Goal: Information Seeking & Learning: Learn about a topic

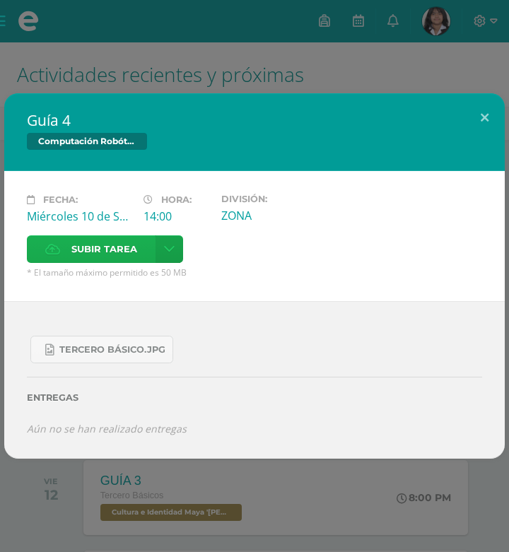
click at [92, 253] on span "Subir tarea" at bounding box center [104, 249] width 66 height 26
click at [0, 0] on input "Subir tarea" at bounding box center [0, 0] width 0 height 0
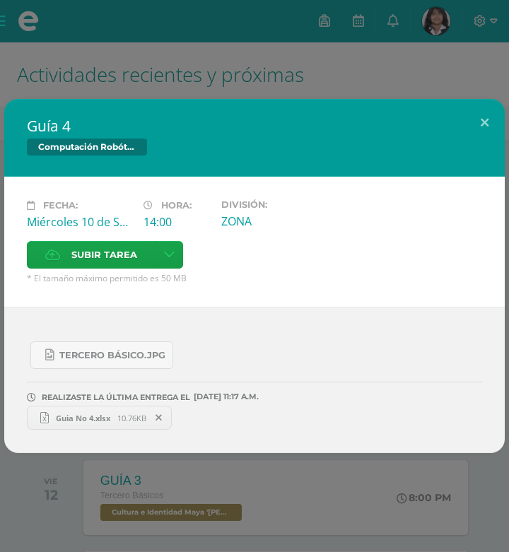
click at [98, 415] on span "Guia No 4.xlsx" at bounding box center [83, 418] width 69 height 11
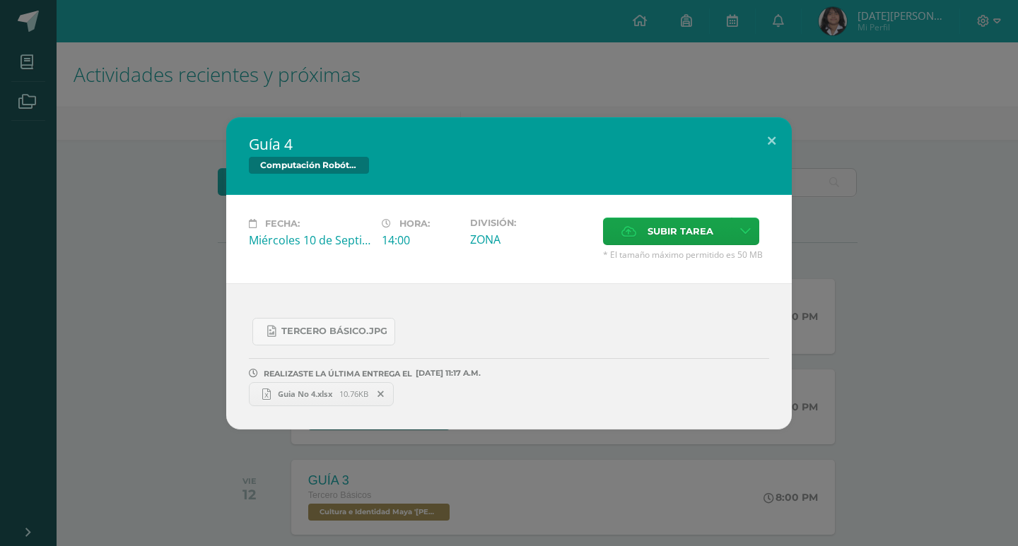
click at [508, 49] on div "Guía 4 Computación Robótica Fecha: [DATE] Hora: 14:00 División: Subir tarea" at bounding box center [509, 273] width 1018 height 546
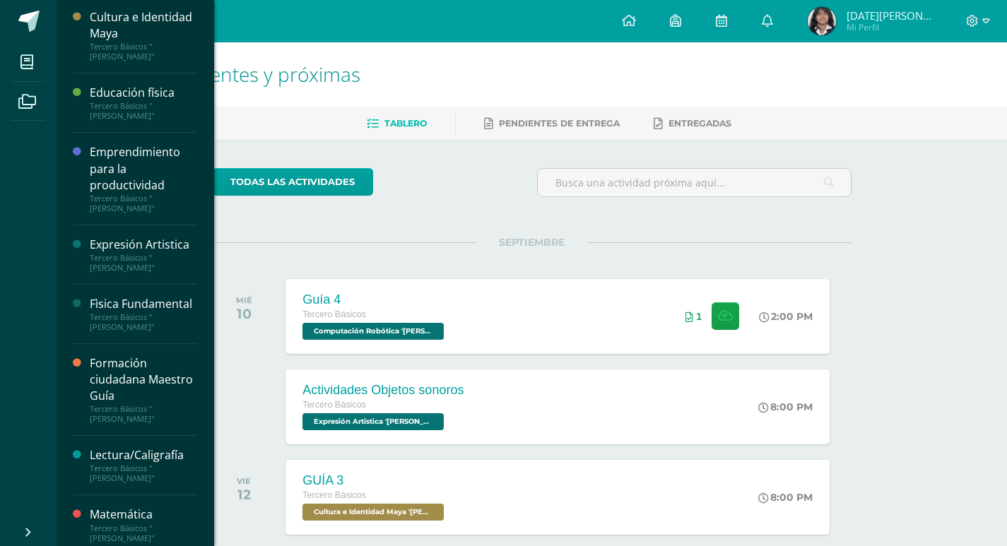
scroll to position [449, 0]
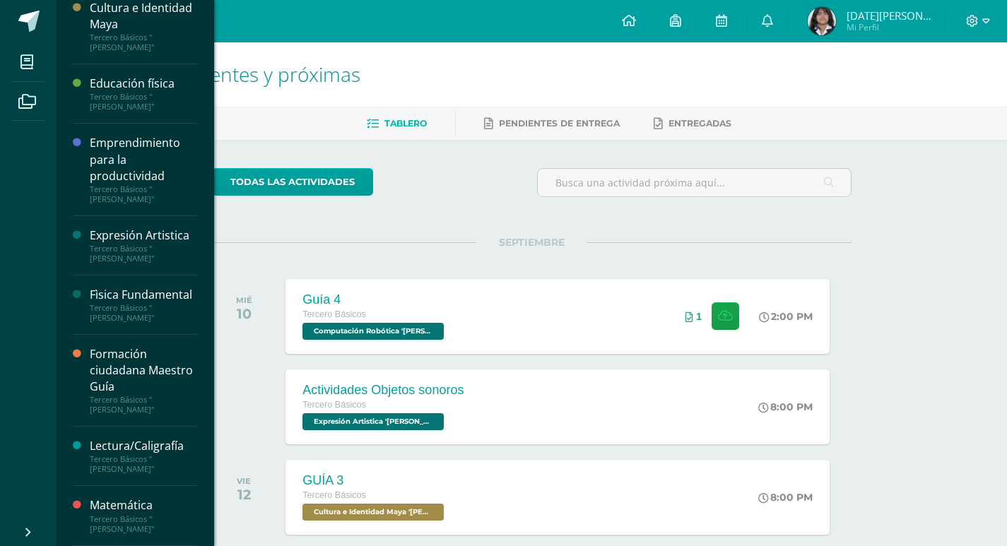
click at [125, 353] on div "Formación ciudadana Maestro Guía" at bounding box center [143, 370] width 107 height 49
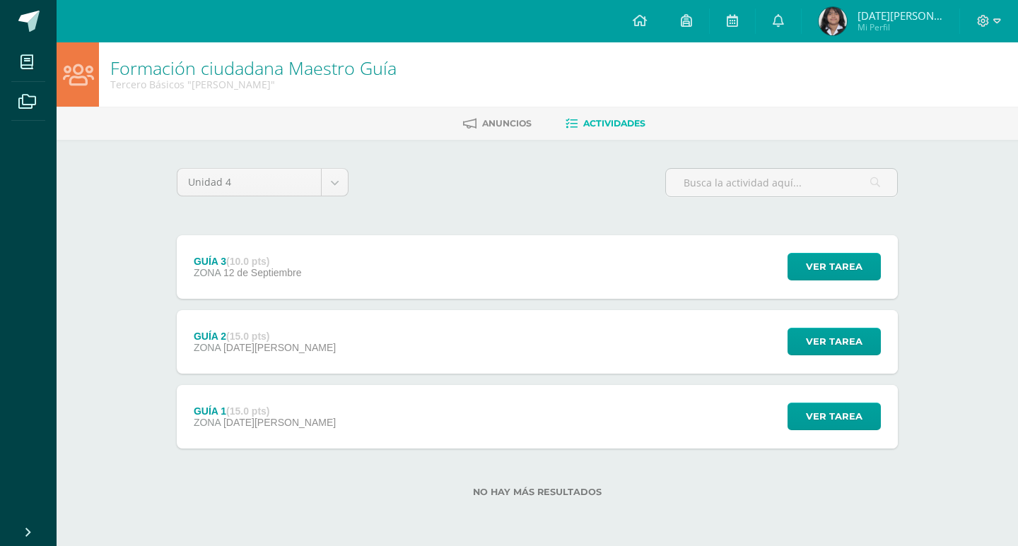
click at [358, 382] on div "GUÍA 3 (10.0 pts) ZONA 12 de Septiembre Ver tarea GUÍA 3 Formación ciudadana Ma…" at bounding box center [537, 341] width 721 height 213
click at [355, 382] on div "GUÍA 3 (10.0 pts) ZONA 12 de Septiembre Ver tarea GUÍA 3 Formación ciudadana Ma…" at bounding box center [537, 341] width 721 height 213
click at [353, 408] on div "GUÍA 1 (15.0 pts) ZONA 22 de Agosto Ver tarea GUÍA 1 Formación ciudadana Maestr…" at bounding box center [537, 417] width 721 height 64
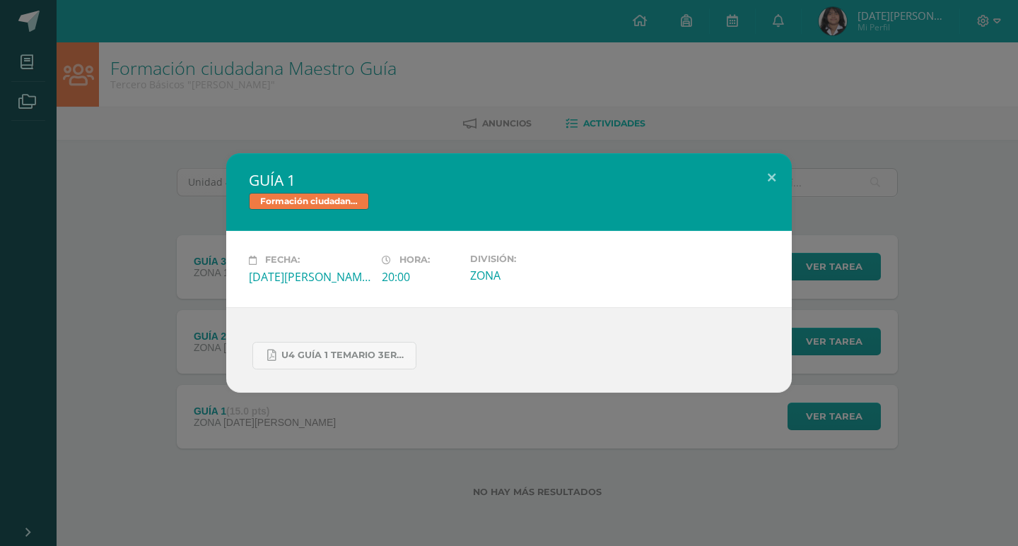
click at [165, 396] on div "GUÍA 1 Formación ciudadana Maestro Guía Fecha: Viernes 22 de Agosto Hora: 20:00…" at bounding box center [509, 273] width 1018 height 546
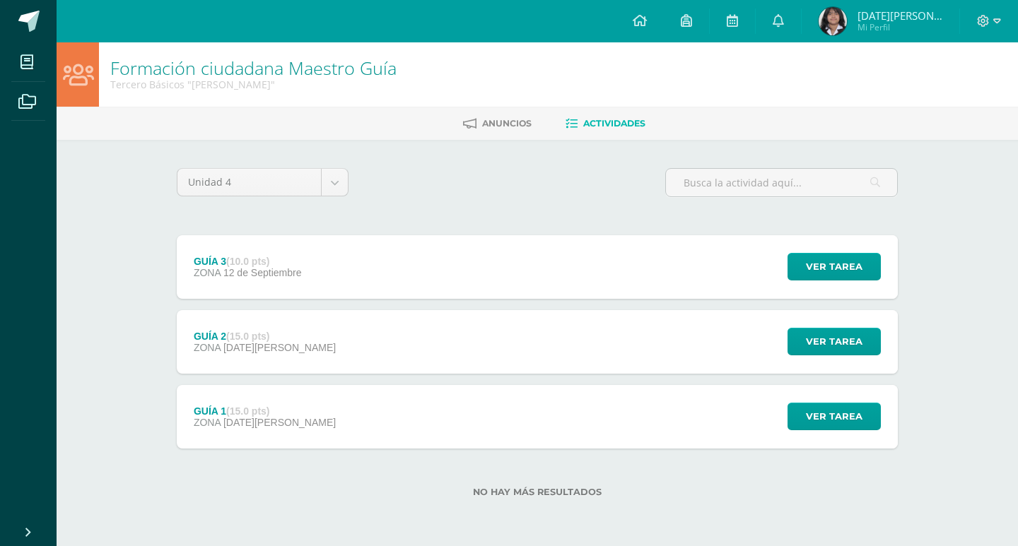
click at [218, 332] on div "GUÍA 2 (15.0 pts)" at bounding box center [265, 336] width 142 height 11
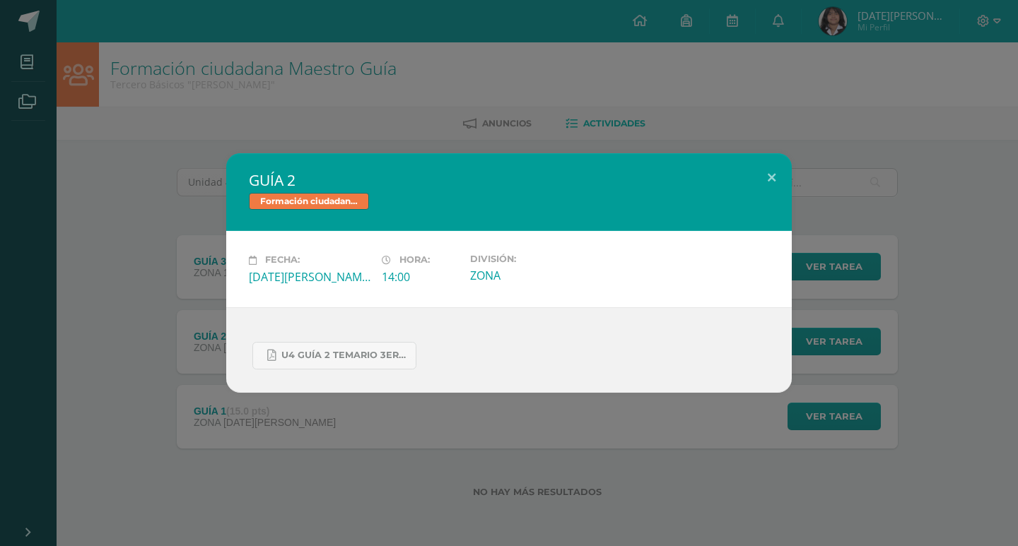
click at [171, 318] on div "GUÍA 2 Formación ciudadana Maestro Guía Fecha: Viernes 29 de Agosto Hora: 14:00…" at bounding box center [509, 272] width 1006 height 239
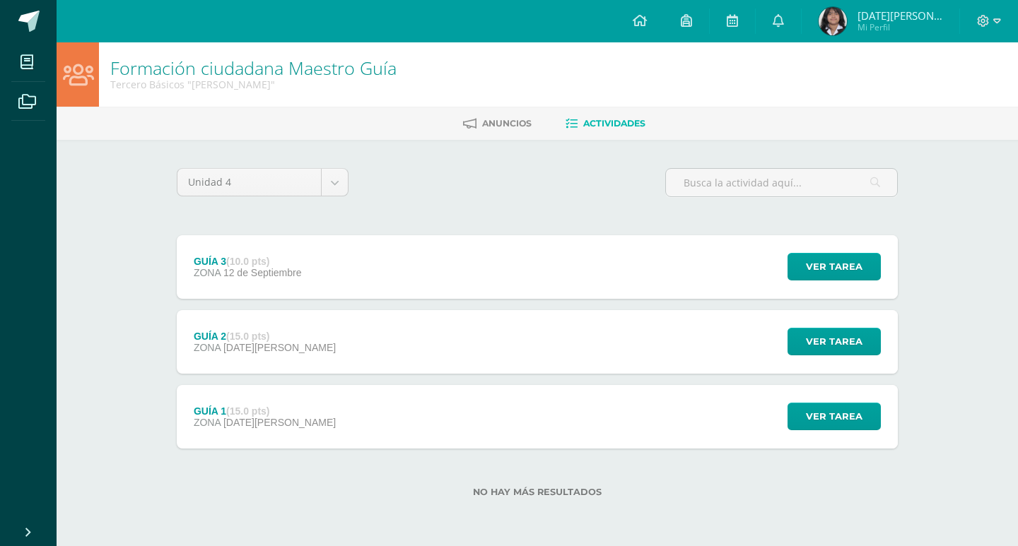
click at [271, 249] on div "Fecha: Viernes 29 de Agosto Hora: 14:00 División: ZONA" at bounding box center [508, 269] width 509 height 68
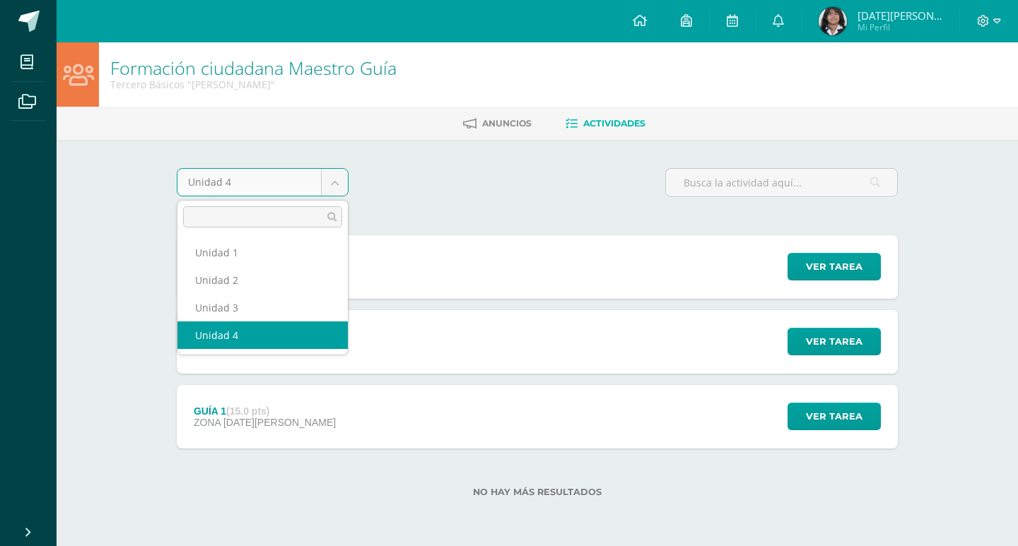
click at [324, 175] on body "Mis cursos Archivos Cerrar panel Artes Visuales Tercero Básicos "Arquimedes" Ci…" at bounding box center [509, 271] width 1018 height 543
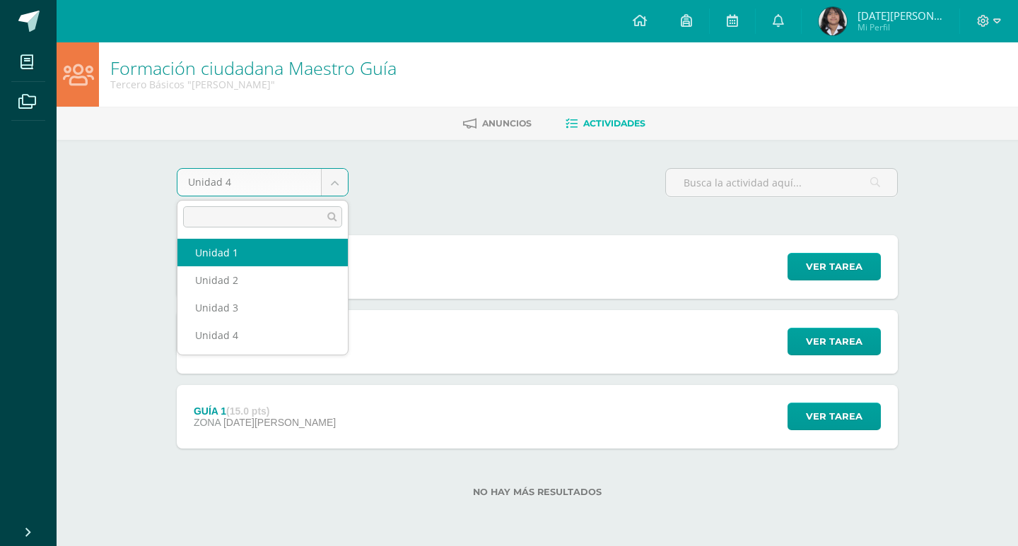
select select "Unidad 1"
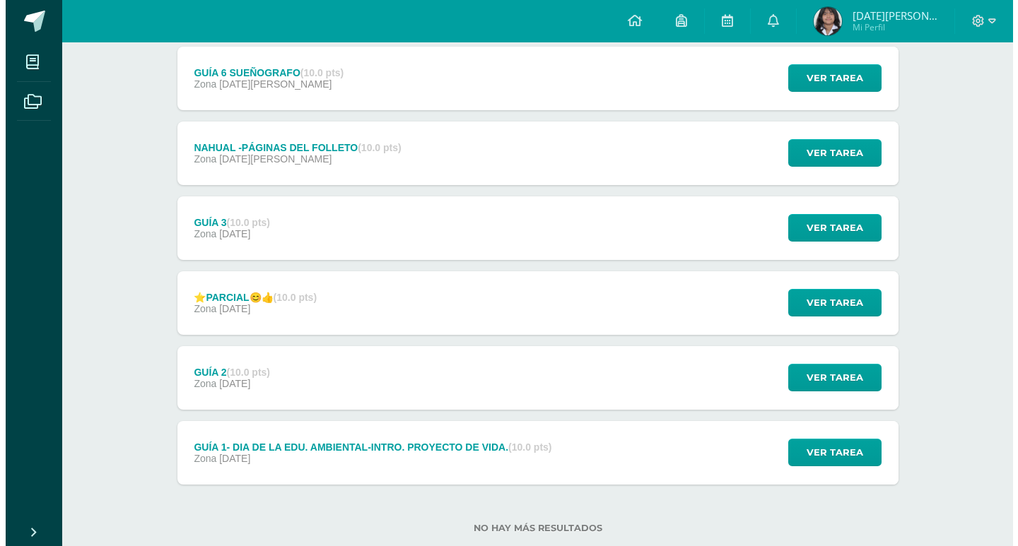
scroll to position [371, 0]
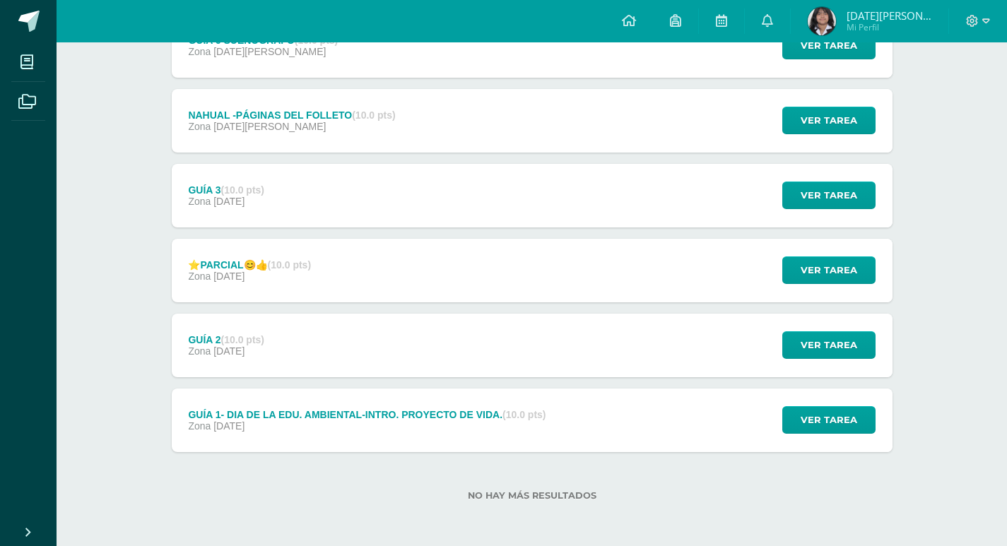
click at [378, 350] on div "GUÍA 2 (10.0 pts) Zona 07 de Febrero Ver tarea GUÍA 2 Formación ciudadana Maest…" at bounding box center [532, 346] width 721 height 64
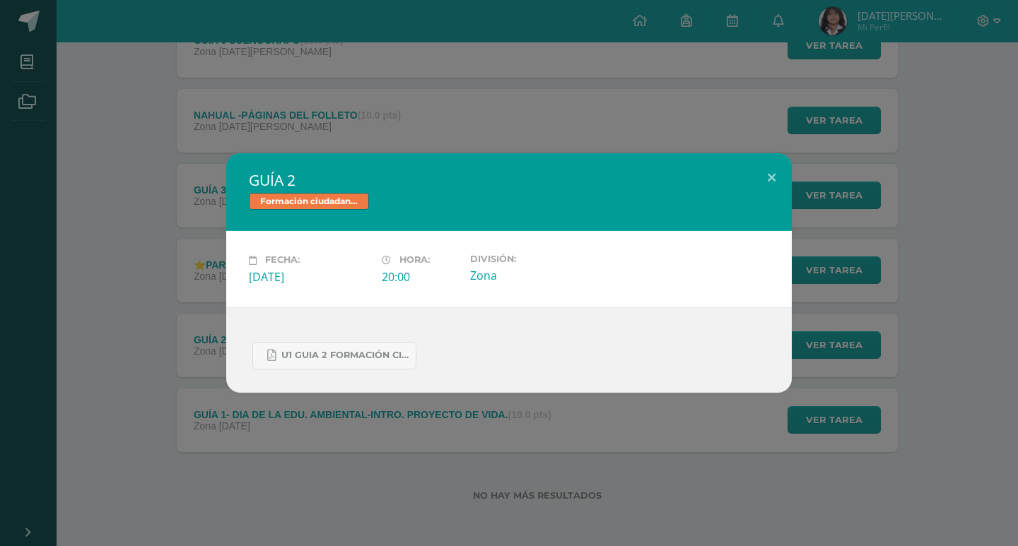
click at [82, 301] on div "GUÍA 2 Formación ciudadana Maestro Guía Fecha: Viernes 07 de Febrero Hora: 20:0…" at bounding box center [509, 272] width 1006 height 239
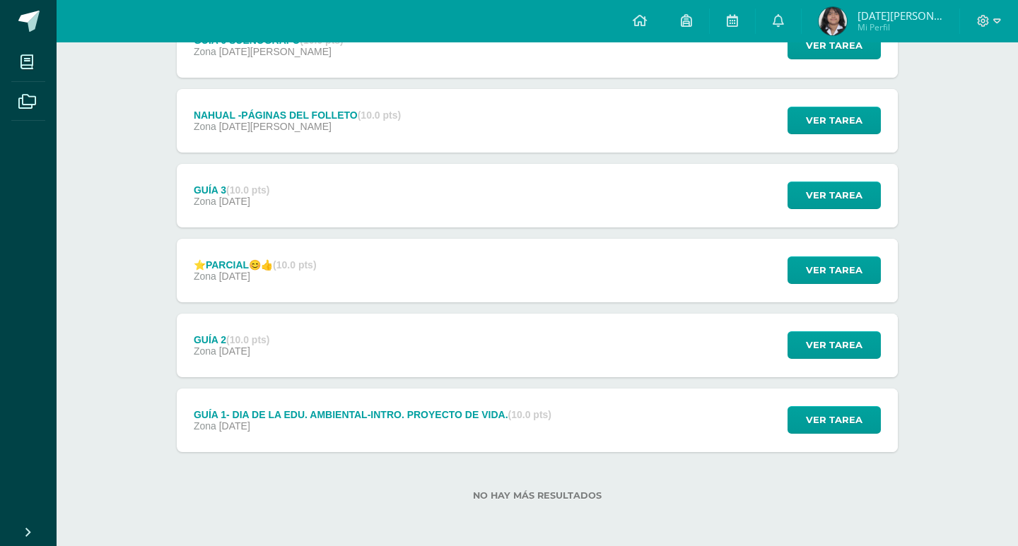
click at [238, 268] on div "⭐PARCIAL😊👍 (10.0 pts)" at bounding box center [255, 264] width 123 height 11
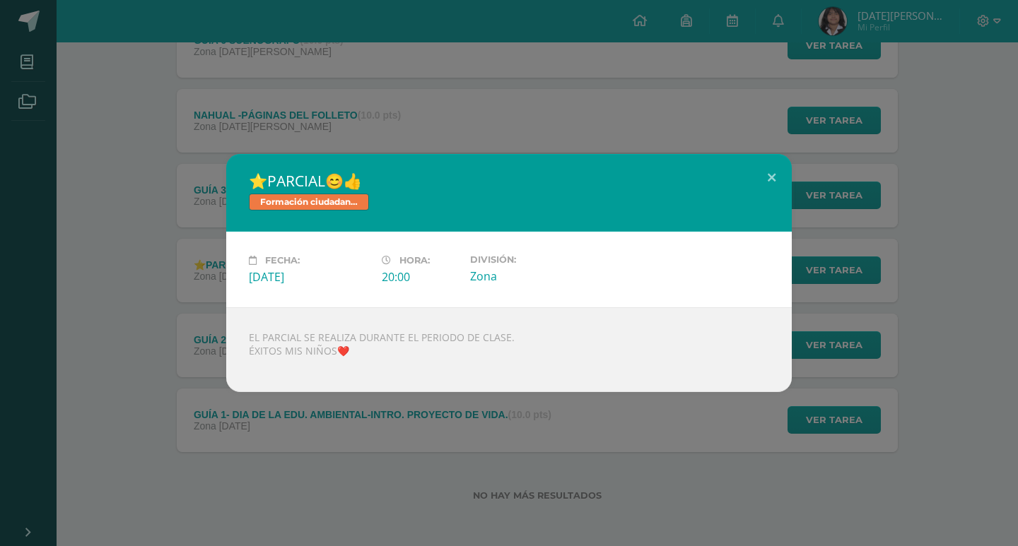
click at [145, 270] on div "⭐PARCIAL😊👍 Formación ciudadana Maestro Guía Fecha: Viernes 14 de Febrero Hora: …" at bounding box center [509, 273] width 1006 height 238
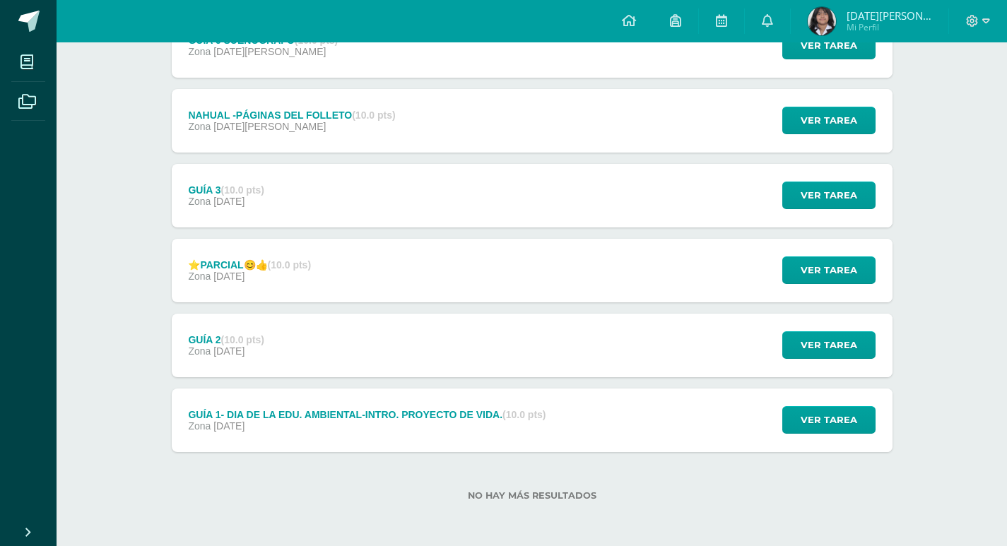
click at [240, 410] on div "GUÍA 1- DIA DE LA EDU. AMBIENTAL-INTRO. PROYECTO DE VIDA. (10.0 pts)" at bounding box center [367, 414] width 358 height 11
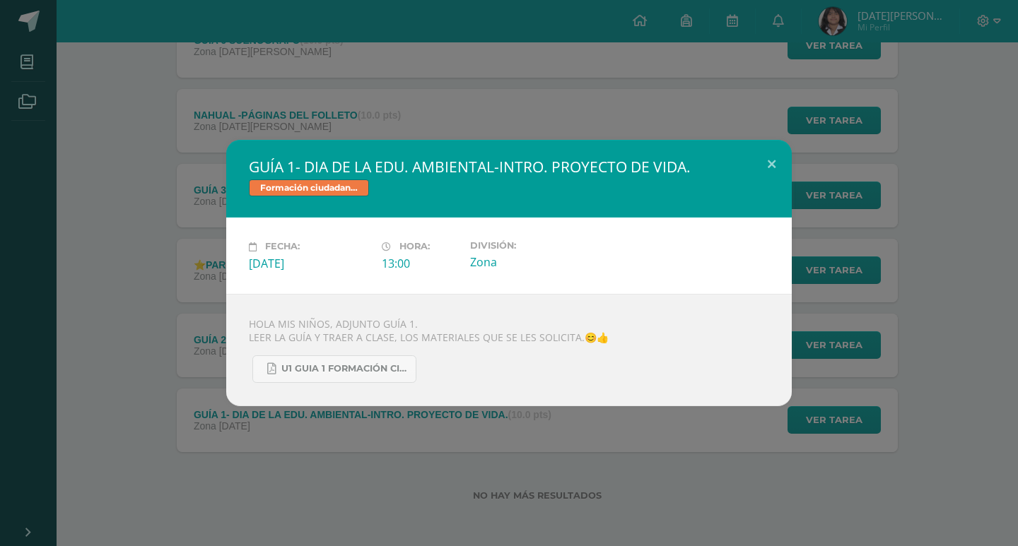
click at [137, 311] on div "GUÍA 1- DIA DE LA EDU. AMBIENTAL-INTRO. PROYECTO DE VIDA. Formación ciudadana M…" at bounding box center [509, 273] width 1006 height 266
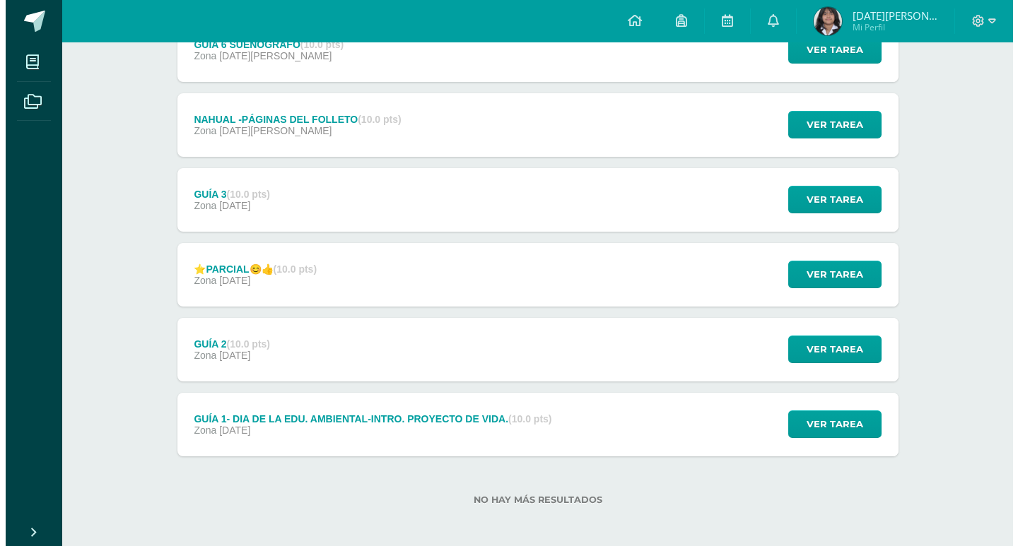
scroll to position [300, 0]
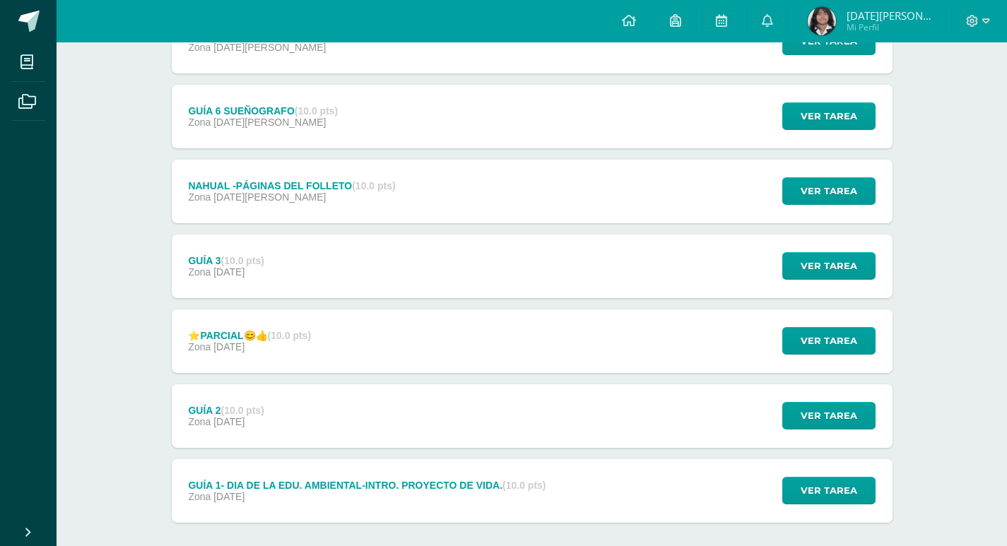
click at [390, 239] on div "GUÍA 3 (10.0 pts) Zona 25 de Febrero Ver tarea GUÍA 3 Formación ciudadana Maest…" at bounding box center [532, 267] width 721 height 64
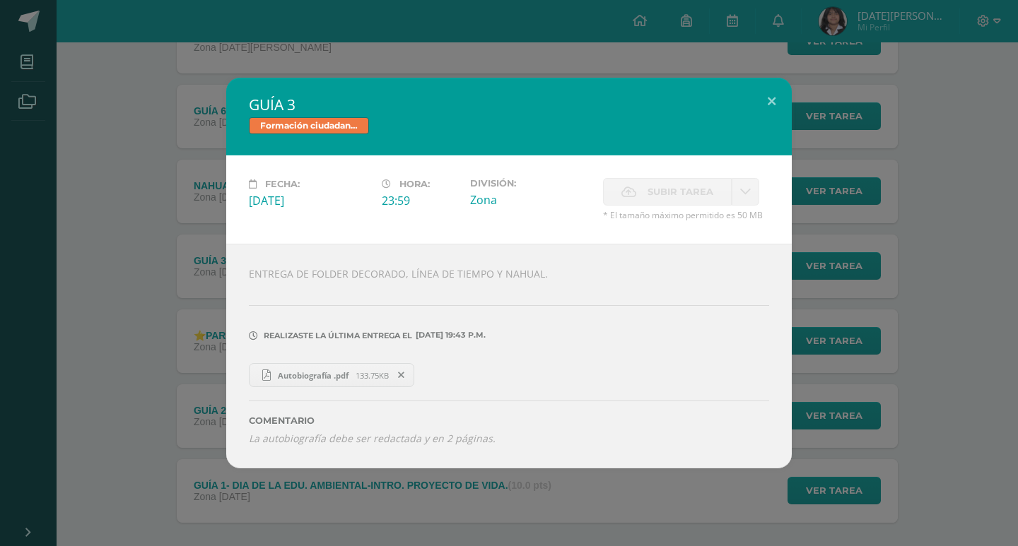
click at [333, 365] on link "Autobiografía .pdf 133.75KB" at bounding box center [331, 375] width 165 height 24
